Goal: Task Accomplishment & Management: Manage account settings

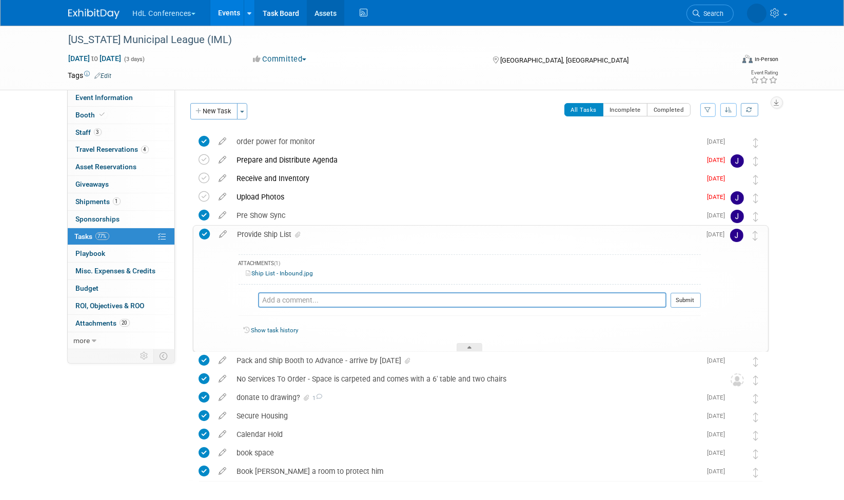
click at [331, 17] on link "Assets" at bounding box center [325, 13] width 37 height 26
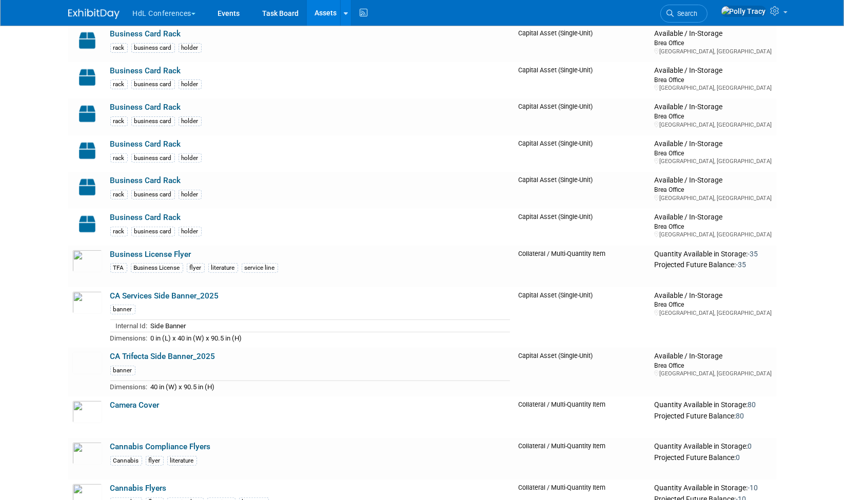
scroll to position [874, 0]
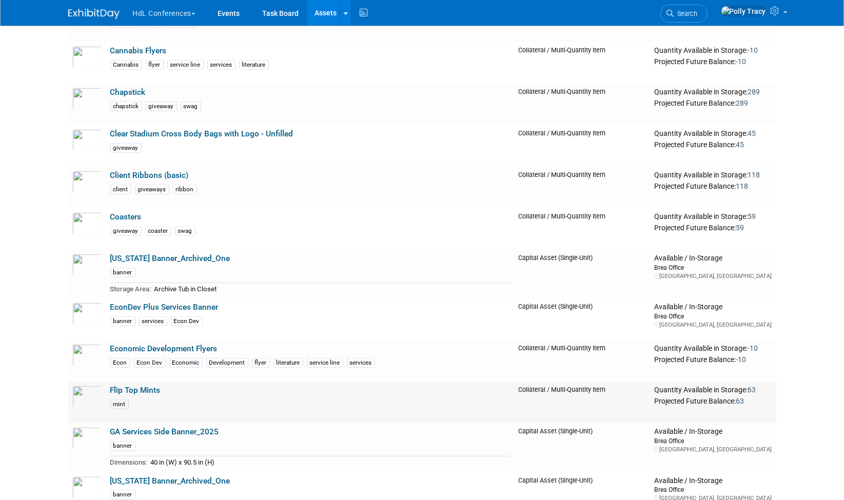
click at [128, 386] on link "Flip Top Mints" at bounding box center [135, 390] width 50 height 9
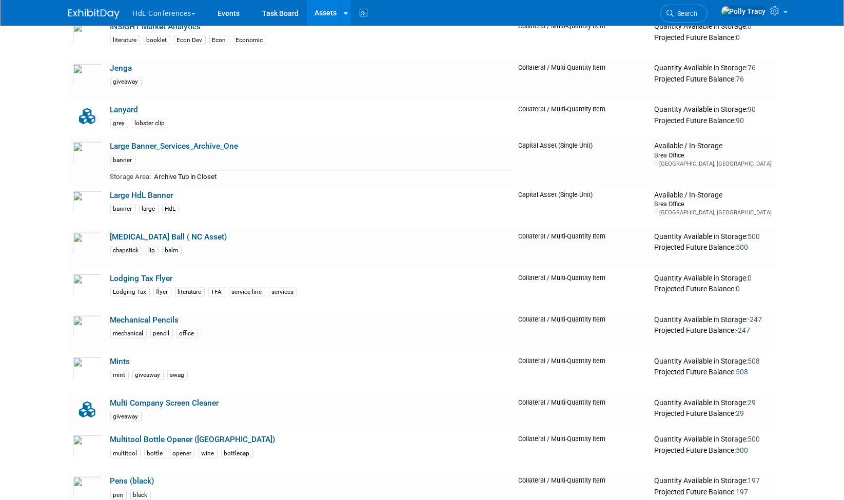
scroll to position [2185, 0]
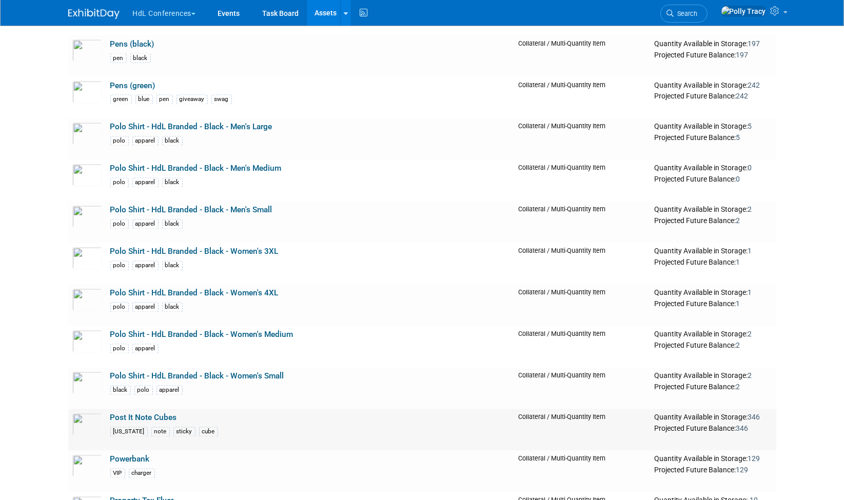
click at [143, 413] on link "Post It Note Cubes" at bounding box center [143, 417] width 67 height 9
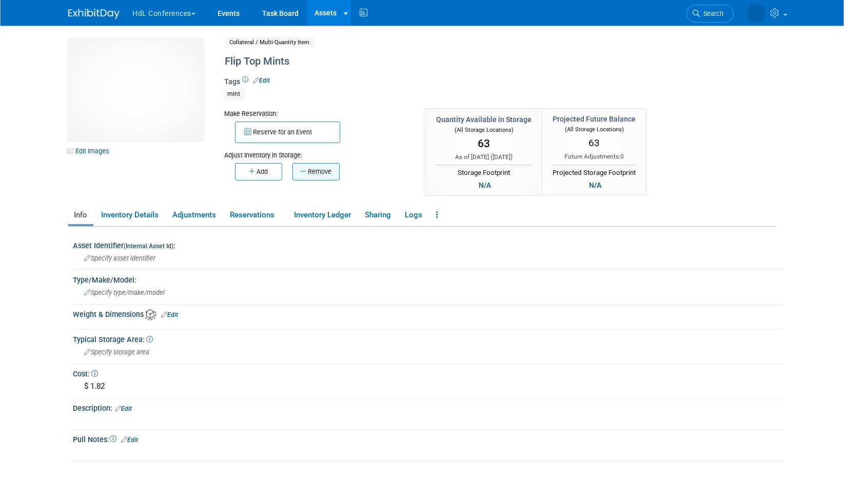
click at [313, 167] on button "Remove" at bounding box center [315, 171] width 47 height 17
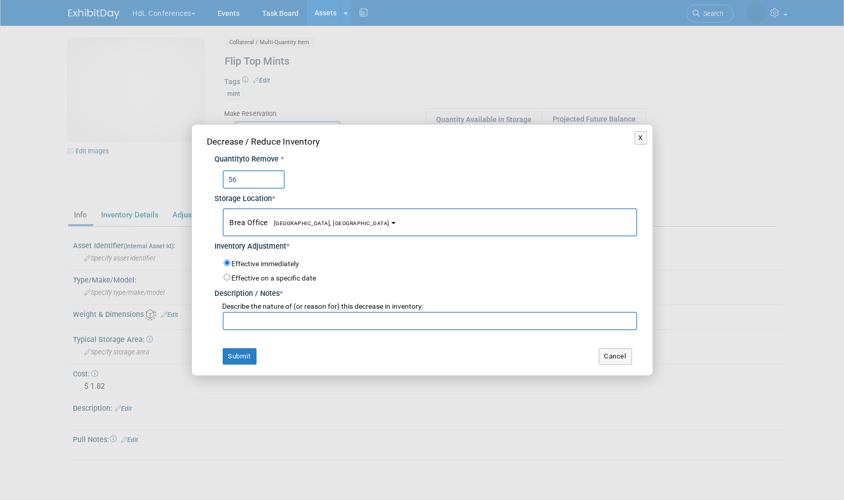
type input "56"
click at [255, 324] on input "text" at bounding box center [430, 321] width 414 height 18
type input "League"
click at [233, 356] on button "Submit" at bounding box center [240, 356] width 34 height 16
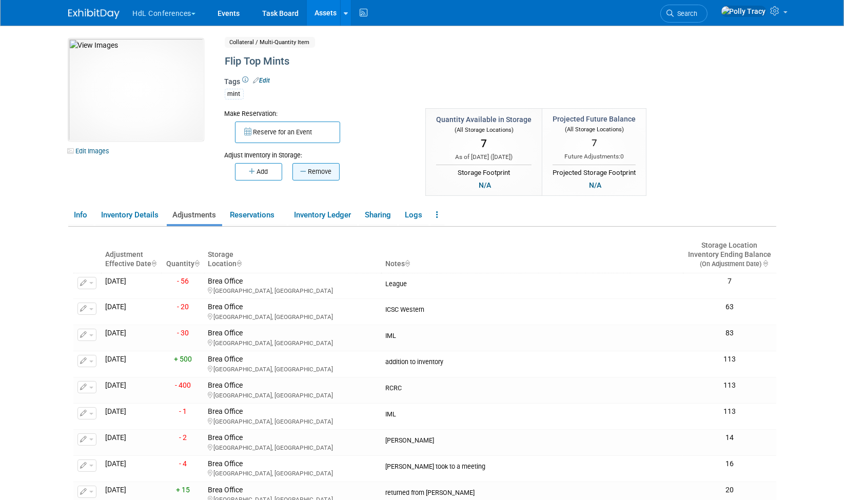
click at [313, 170] on button "Remove" at bounding box center [315, 171] width 47 height 17
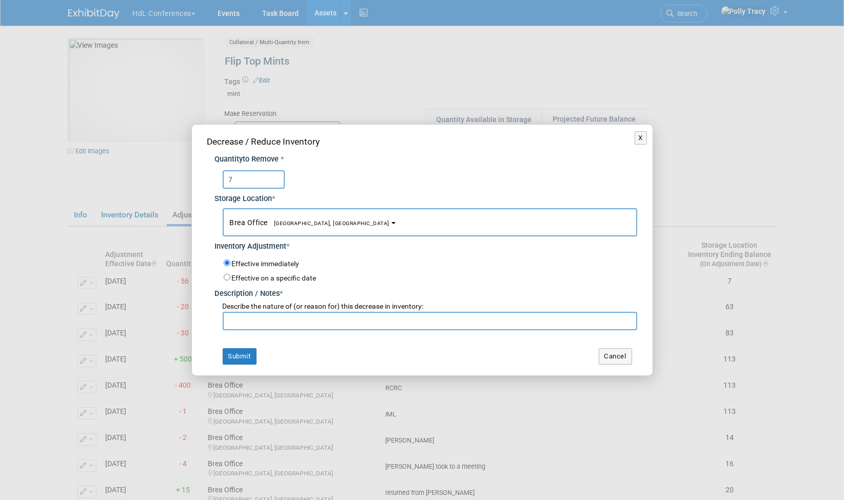
scroll to position [7, 0]
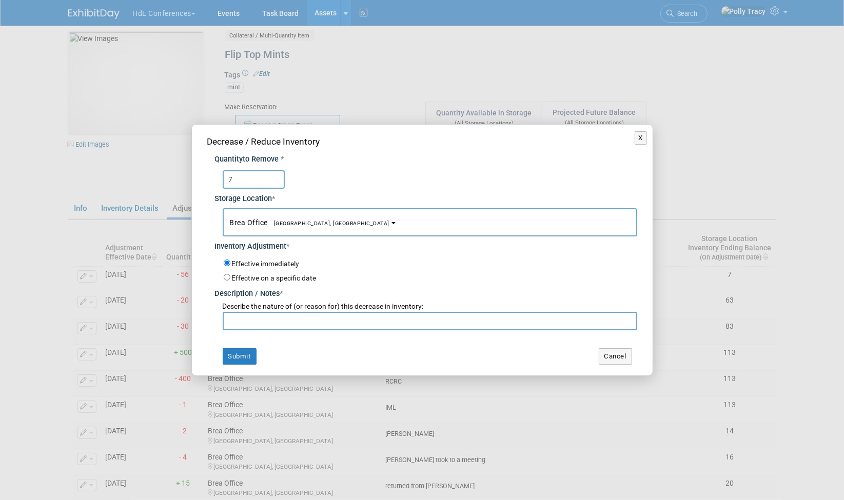
type input "7"
click at [272, 326] on input "text" at bounding box center [430, 321] width 414 height 18
type input "inventory adjustment"
click at [242, 351] on button "Submit" at bounding box center [240, 356] width 34 height 16
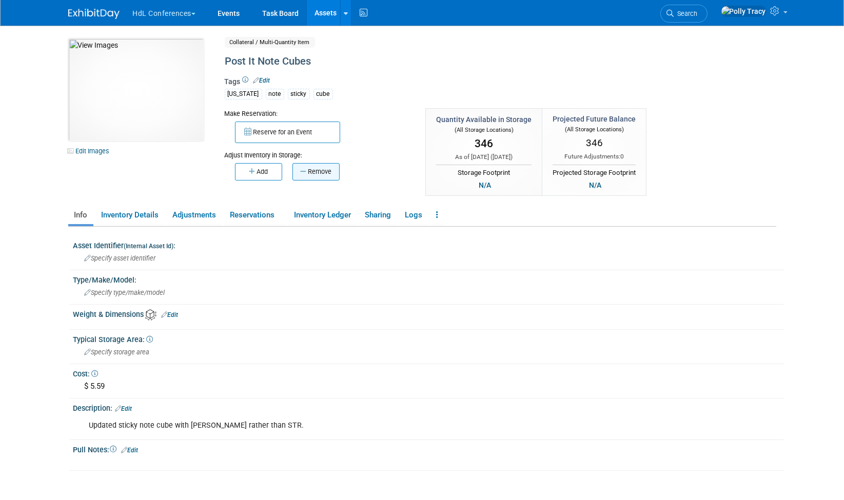
click at [321, 171] on button "Remove" at bounding box center [315, 171] width 47 height 17
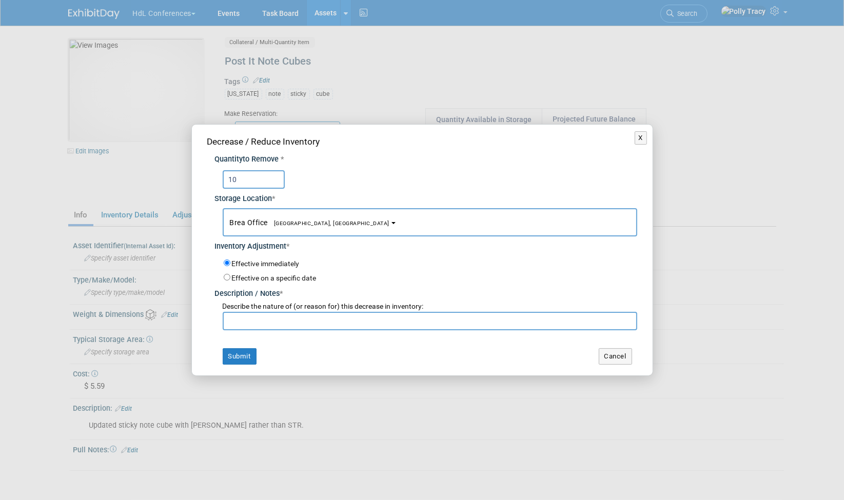
type input "10"
click at [262, 318] on input "text" at bounding box center [430, 321] width 414 height 18
type input "League"
click at [242, 360] on button "Submit" at bounding box center [240, 356] width 34 height 16
